Goal: Find specific page/section: Find specific page/section

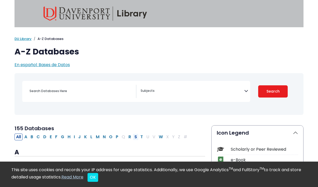
click at [135, 136] on button "S" at bounding box center [136, 136] width 6 height 7
select select "Database Subject Filter"
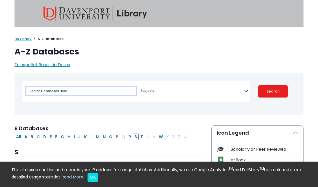
click at [59, 90] on input "Search database by title or keyword" at bounding box center [80, 91] width 109 height 8
type input "sciencedirect"
click at [273, 91] on button "Search" at bounding box center [272, 91] width 29 height 12
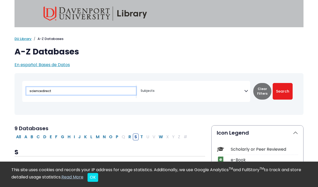
select select "Database Subject Filter"
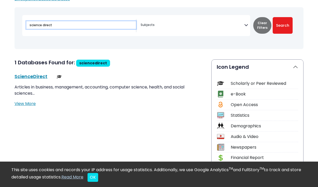
scroll to position [71, 0]
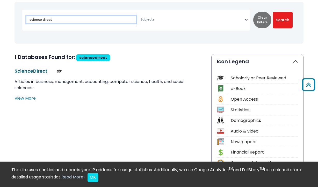
type input "science direct"
click at [35, 73] on link "ScienceDirect This link opens in a new window" at bounding box center [30, 71] width 33 height 6
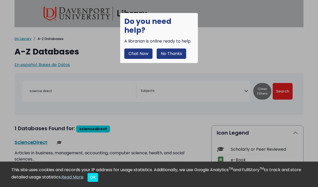
scroll to position [0, 0]
click at [171, 48] on button "No Thanks" at bounding box center [171, 53] width 29 height 10
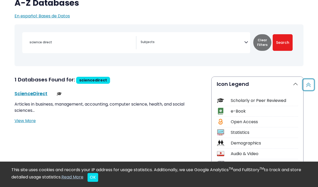
scroll to position [47, 0]
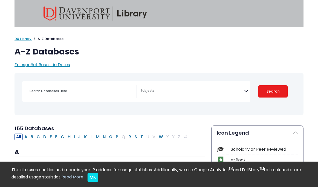
select select "Database Subject Filter"
